Goal: Use online tool/utility: Utilize a website feature to perform a specific function

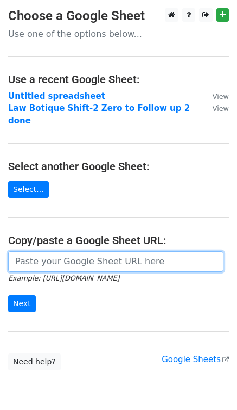
paste input "[URL][DOMAIN_NAME]"
click at [54, 256] on input "[URL][DOMAIN_NAME]" at bounding box center [116, 261] width 216 height 21
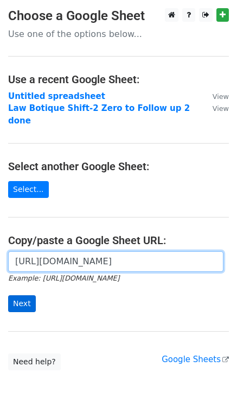
type input "[URL][DOMAIN_NAME]"
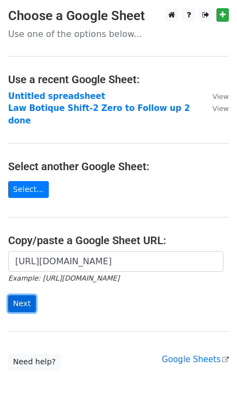
scroll to position [0, 0]
click at [20, 299] on input "Next" at bounding box center [22, 303] width 28 height 17
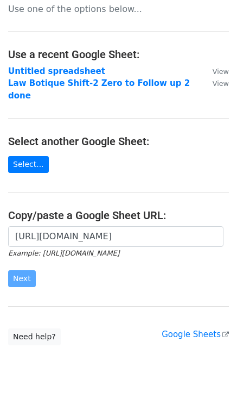
scroll to position [35, 0]
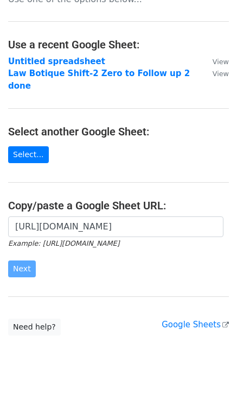
click at [119, 298] on main "Choose a Google Sheet Use one of the options below... Use a recent Google Sheet…" at bounding box center [118, 154] width 237 height 362
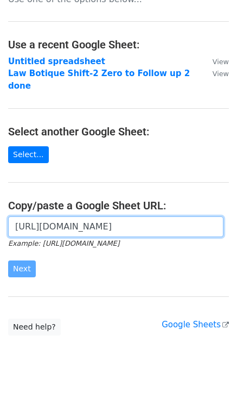
click at [79, 216] on input "[URL][DOMAIN_NAME]" at bounding box center [116, 226] width 216 height 21
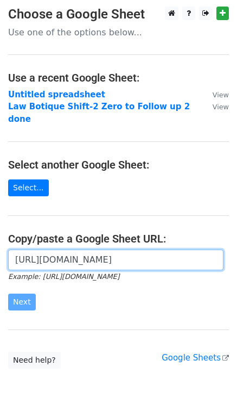
scroll to position [0, 0]
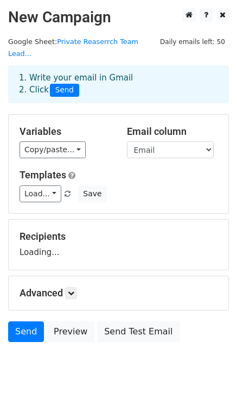
click at [106, 185] on div "Load... Initial Email - tried this with another firm Save" at bounding box center [118, 193] width 215 height 17
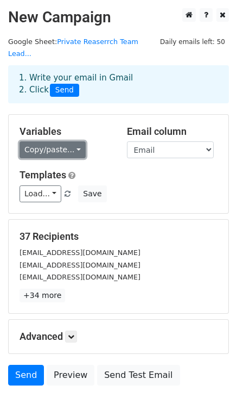
click at [59, 141] on link "Copy/paste..." at bounding box center [53, 149] width 66 height 17
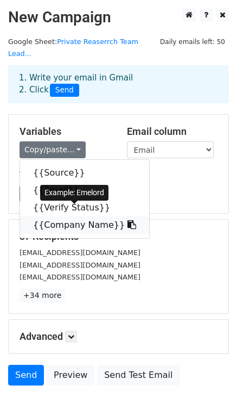
click at [75, 216] on link "{{Company Name}}" at bounding box center [84, 224] width 129 height 17
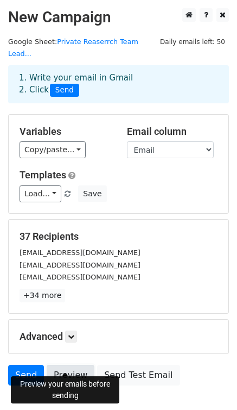
click at [63, 364] on link "Preview" at bounding box center [71, 374] width 48 height 21
click at [78, 364] on link "Preview" at bounding box center [71, 374] width 48 height 21
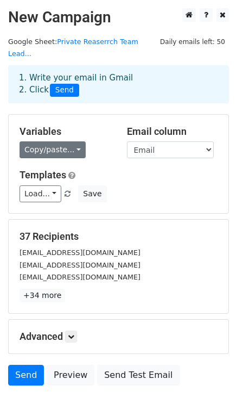
drag, startPoint x: 79, startPoint y: 145, endPoint x: 62, endPoint y: 134, distance: 20.0
click at [62, 141] on div "Copy/paste... {{Source}} {{Email}} {{Verify Status}} {{Company Name}}" at bounding box center [65, 149] width 91 height 17
click at [62, 141] on link "Copy/paste..." at bounding box center [53, 149] width 66 height 17
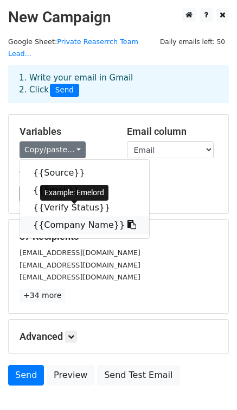
click at [85, 216] on link "{{Company Name}}" at bounding box center [84, 224] width 129 height 17
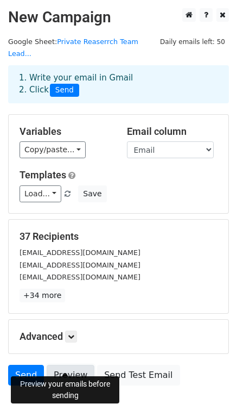
click at [64, 364] on link "Preview" at bounding box center [71, 374] width 48 height 21
